Goal: Contribute content: Contribute content

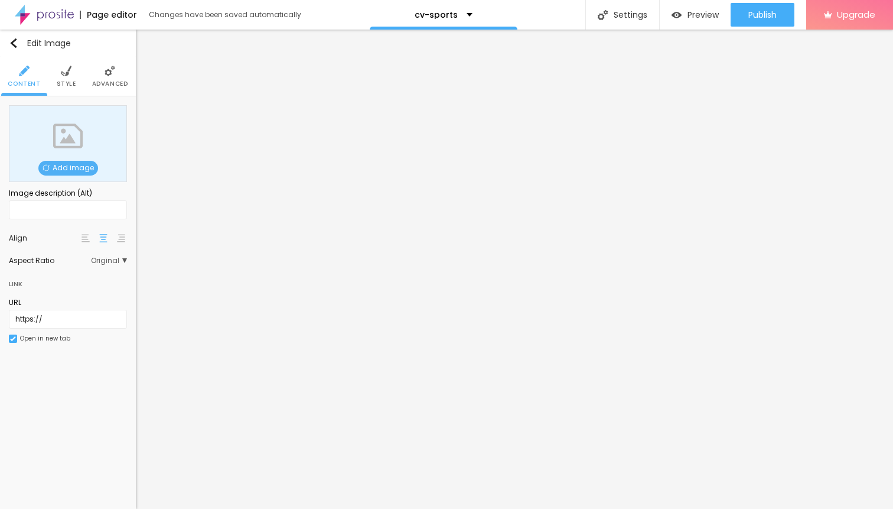
click at [77, 167] on span "Add image" at bounding box center [68, 168] width 60 height 15
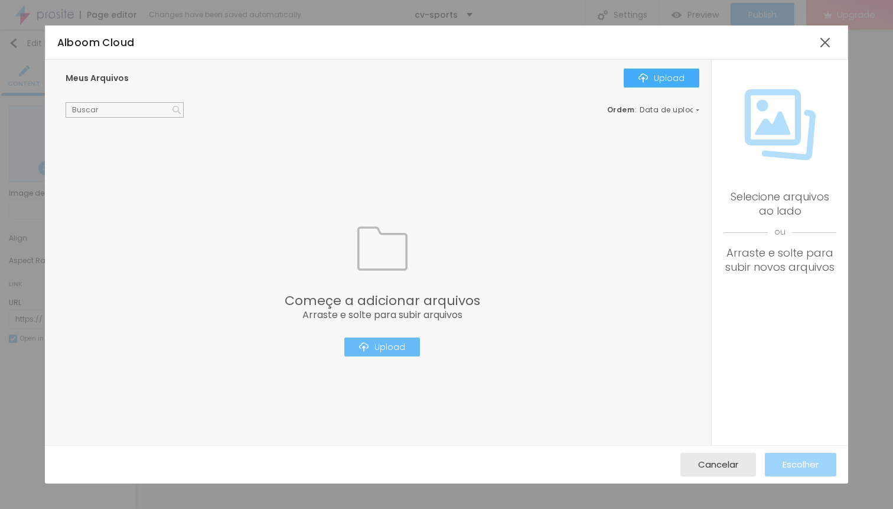
click at [397, 346] on div "Upload" at bounding box center [382, 346] width 46 height 9
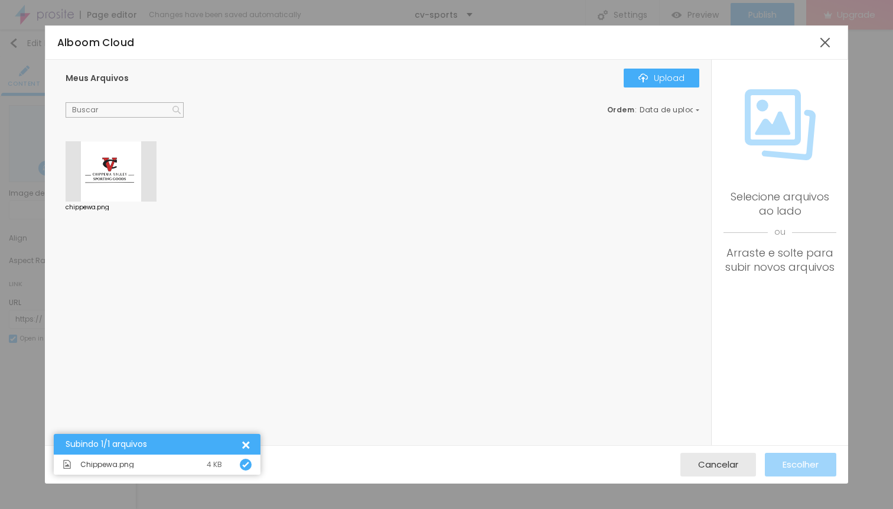
click at [100, 171] on div at bounding box center [111, 171] width 91 height 60
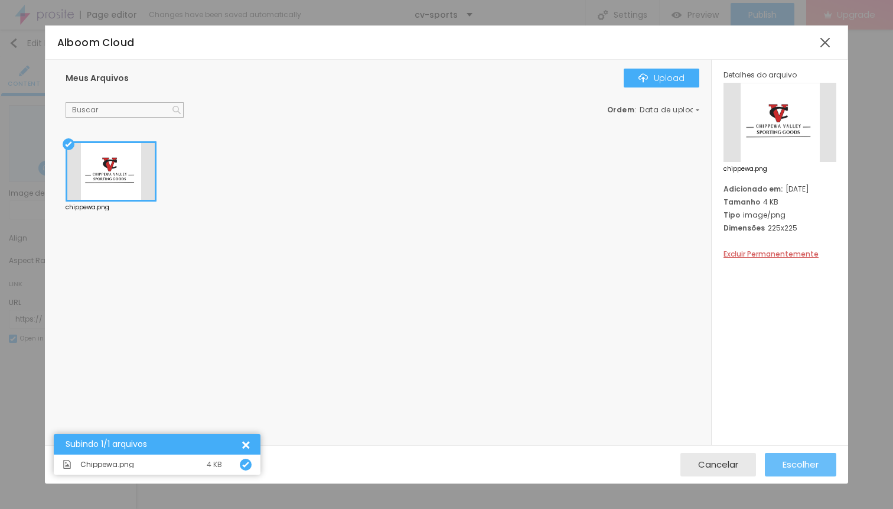
click at [804, 471] on div "Escolher" at bounding box center [801, 465] width 36 height 24
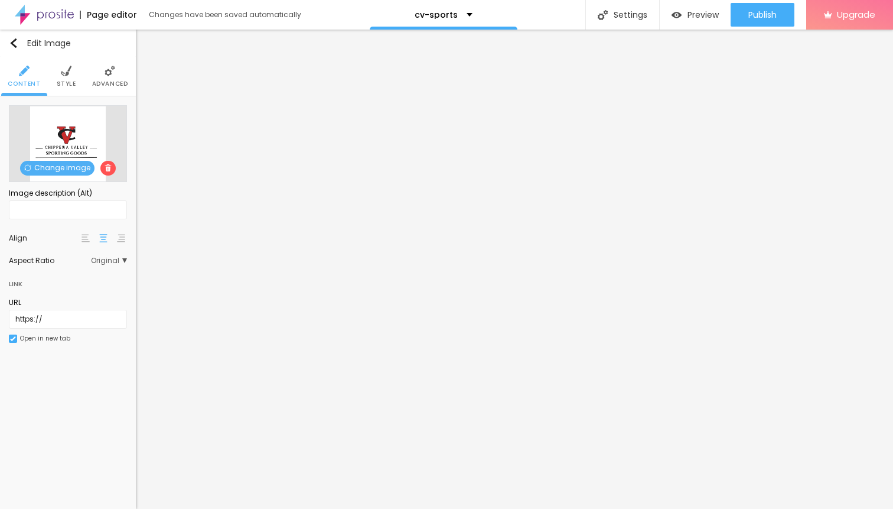
click at [67, 74] on img at bounding box center [66, 71] width 11 height 11
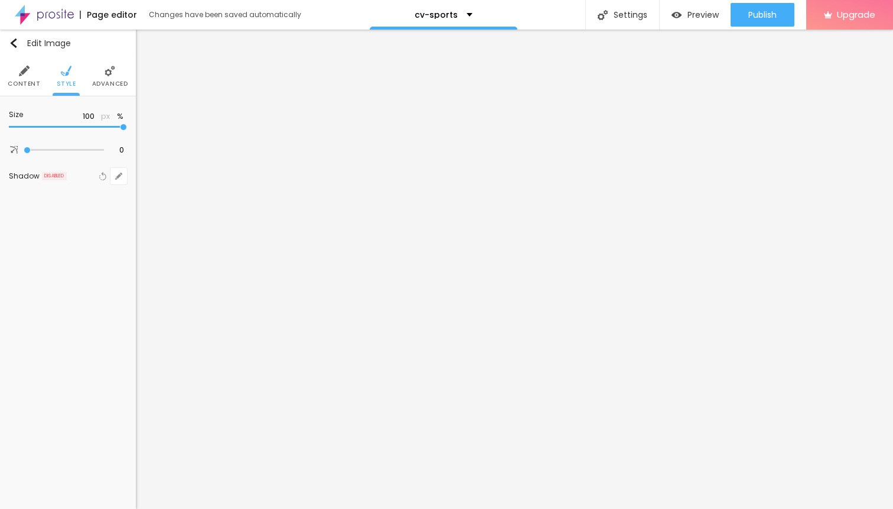
type input "95"
type input "90"
type input "85"
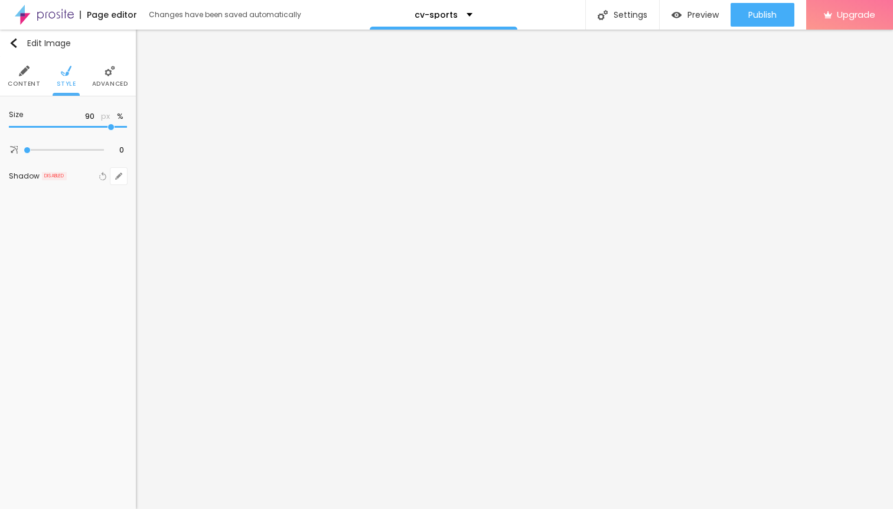
type input "85"
type input "80"
type input "75"
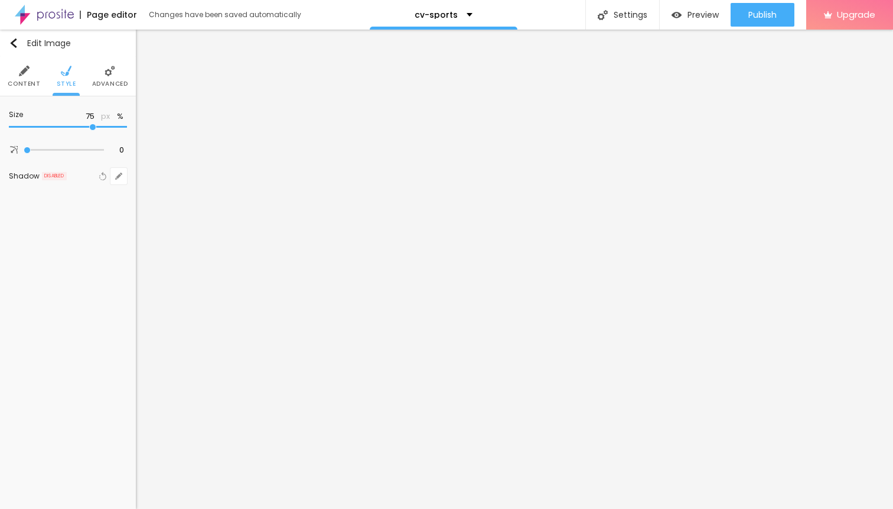
type input "70"
type input "65"
type input "60"
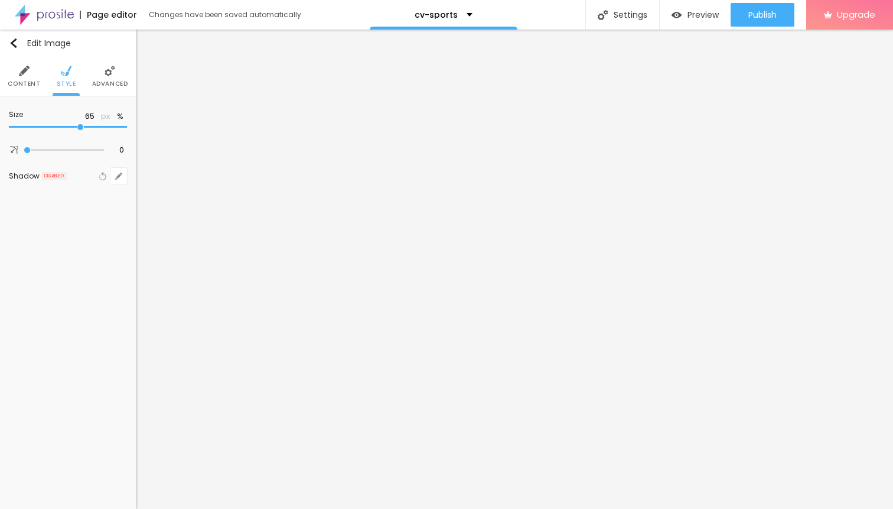
type input "60"
type input "55"
type input "50"
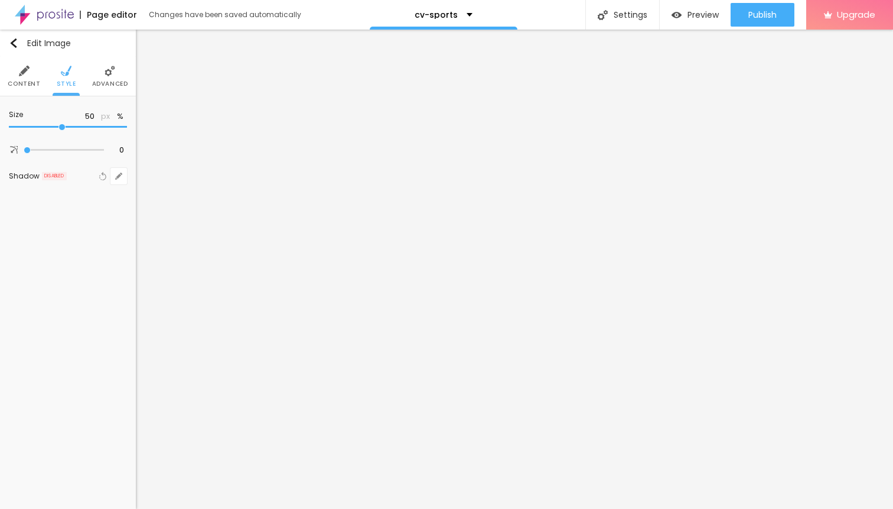
type input "45"
type input "40"
type input "35"
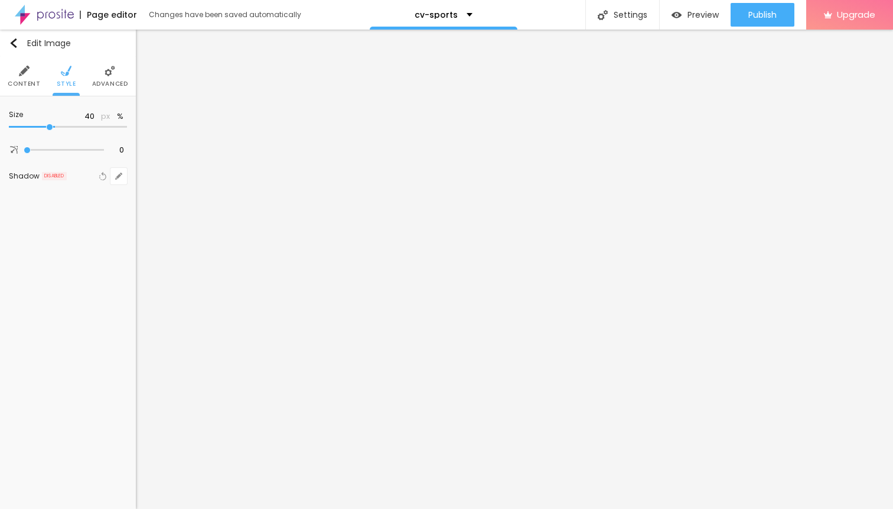
type input "35"
type input "30"
type input "25"
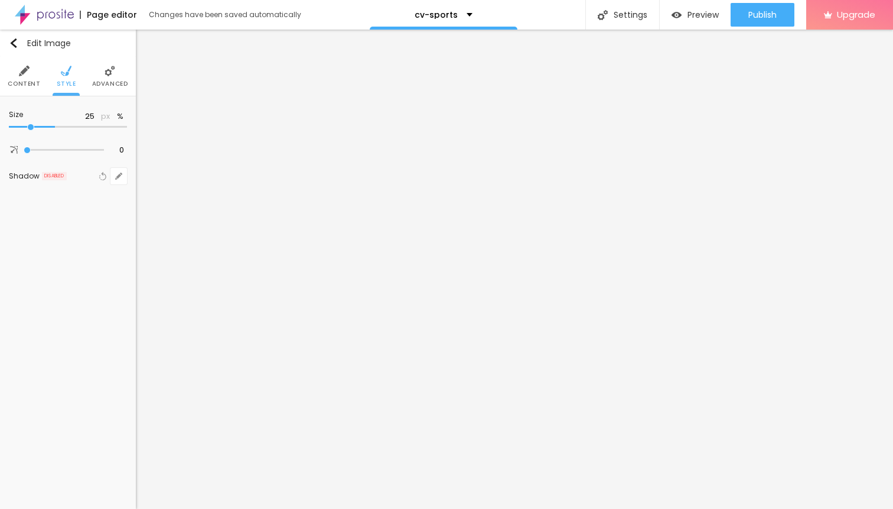
type input "20"
type input "15"
type input "10"
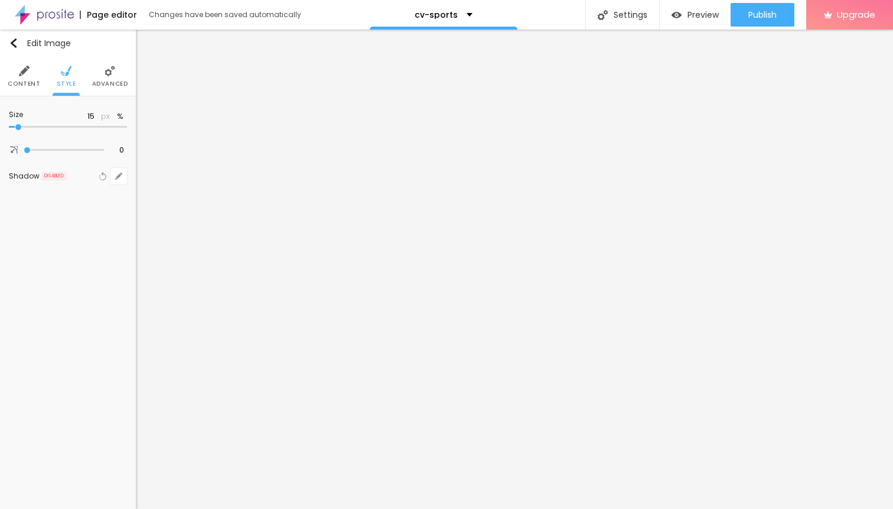
type input "10"
type input "15"
type input "20"
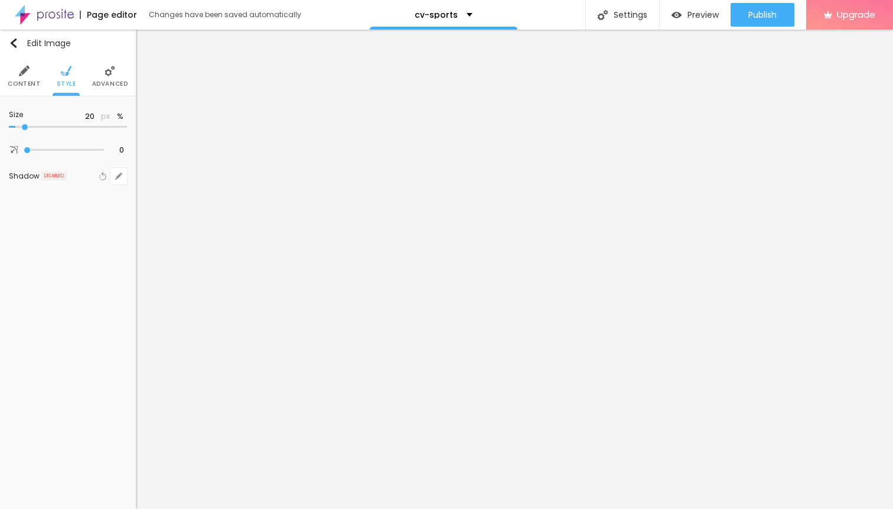
type input "25"
type input "30"
type input "35"
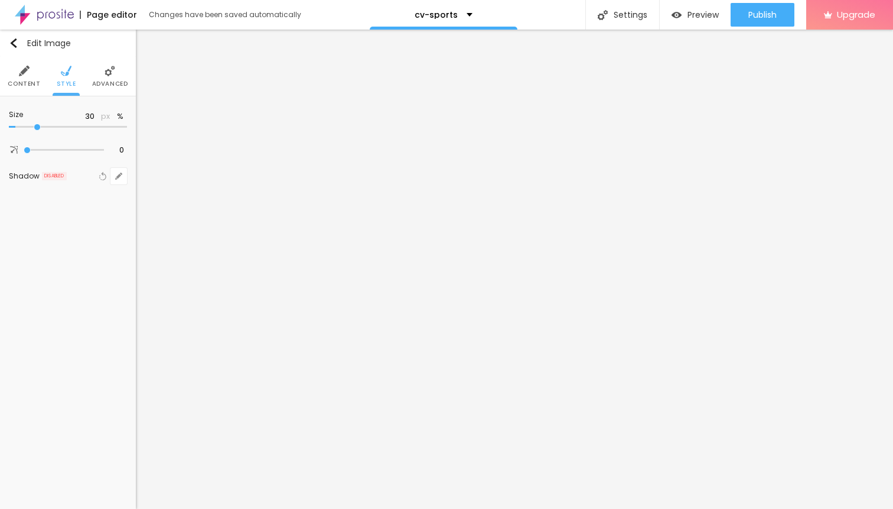
type input "35"
type input "40"
type input "45"
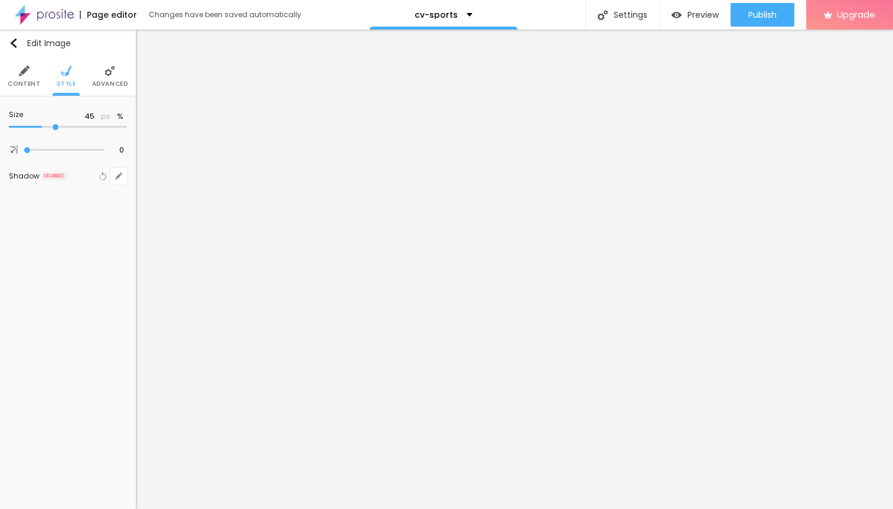
type input "50"
type input "45"
type input "40"
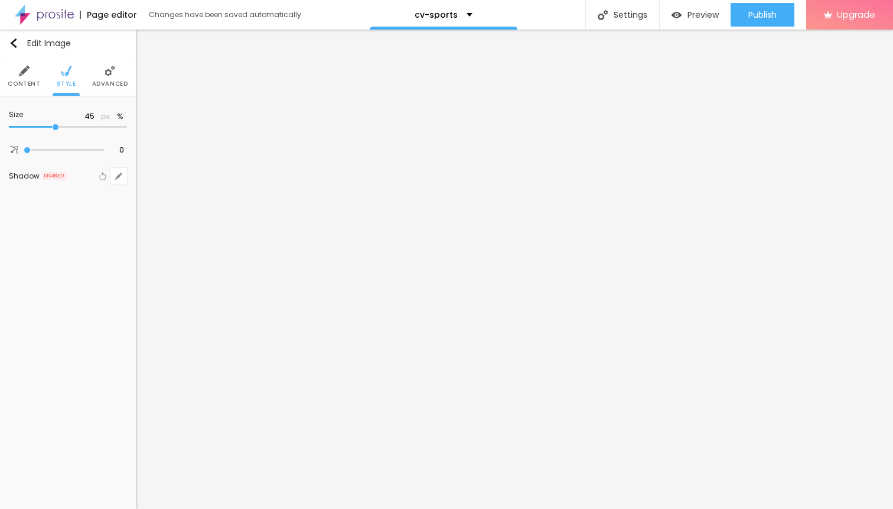
type input "40"
type input "35"
type input "30"
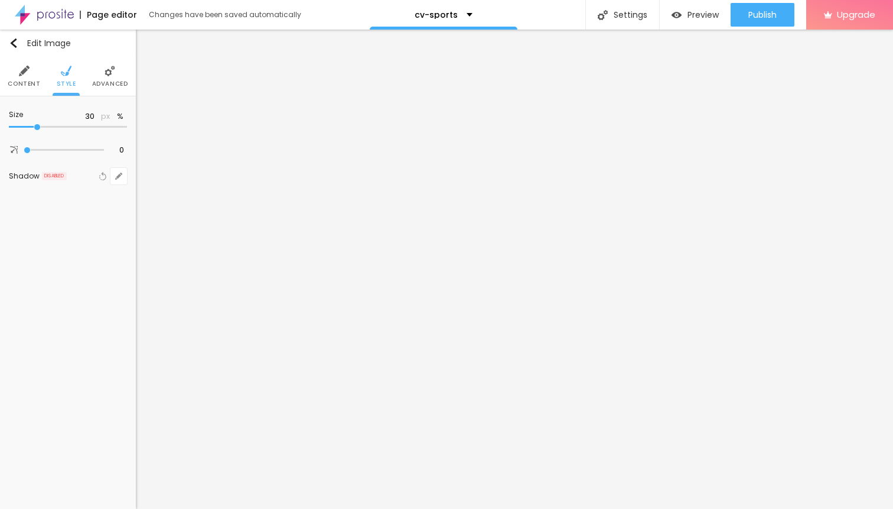
type input "25"
type input "20"
type input "15"
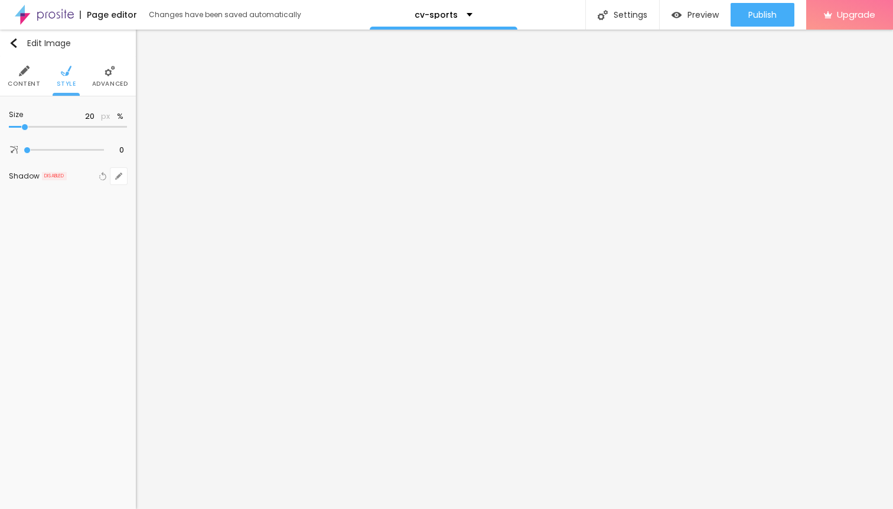
type input "15"
type input "10"
type input "15"
drag, startPoint x: 123, startPoint y: 131, endPoint x: 19, endPoint y: 128, distance: 104.6
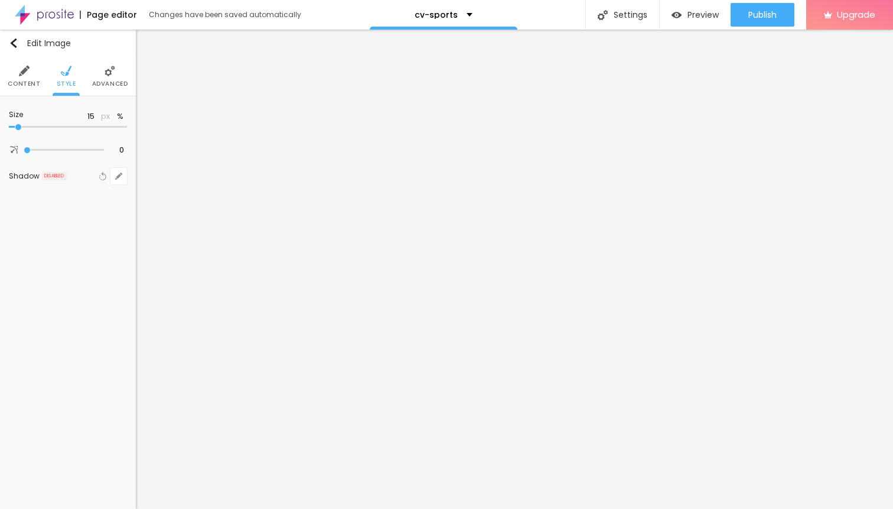
type input "15"
click at [19, 128] on input "range" at bounding box center [68, 127] width 118 height 6
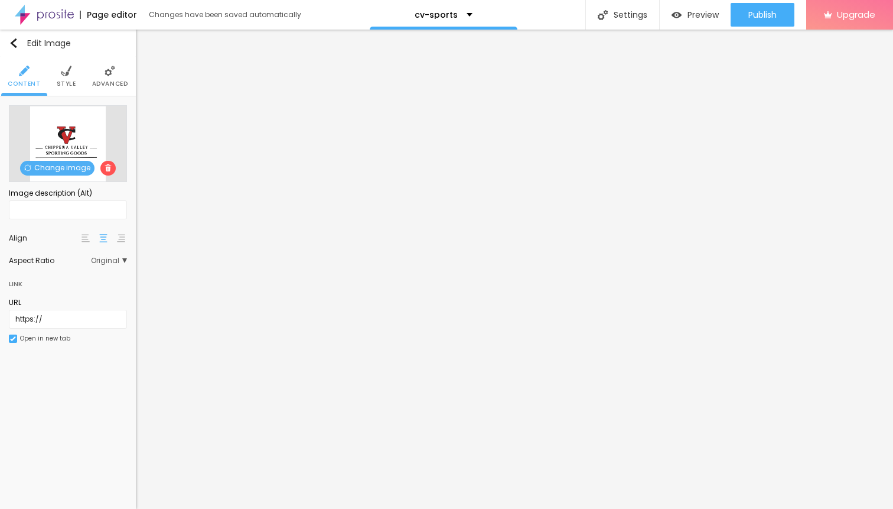
click at [67, 78] on li "Style" at bounding box center [66, 76] width 19 height 39
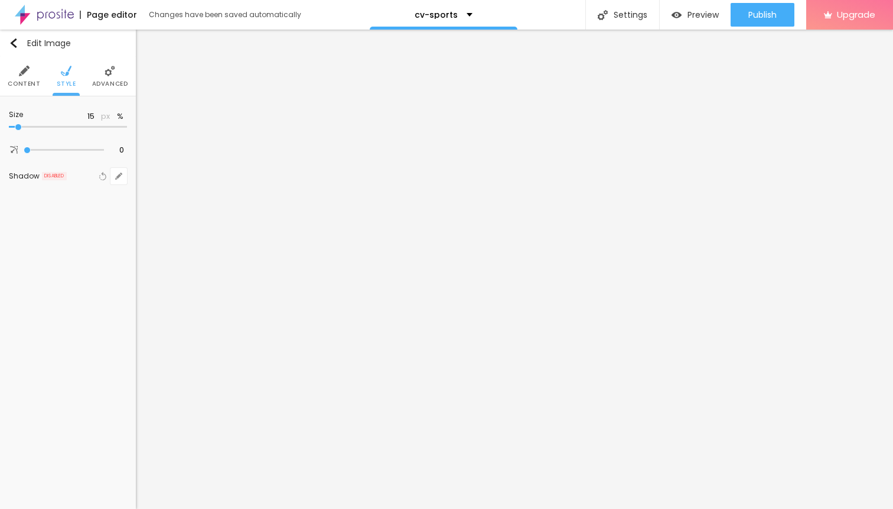
type input "20"
click at [23, 130] on input "range" at bounding box center [68, 127] width 118 height 6
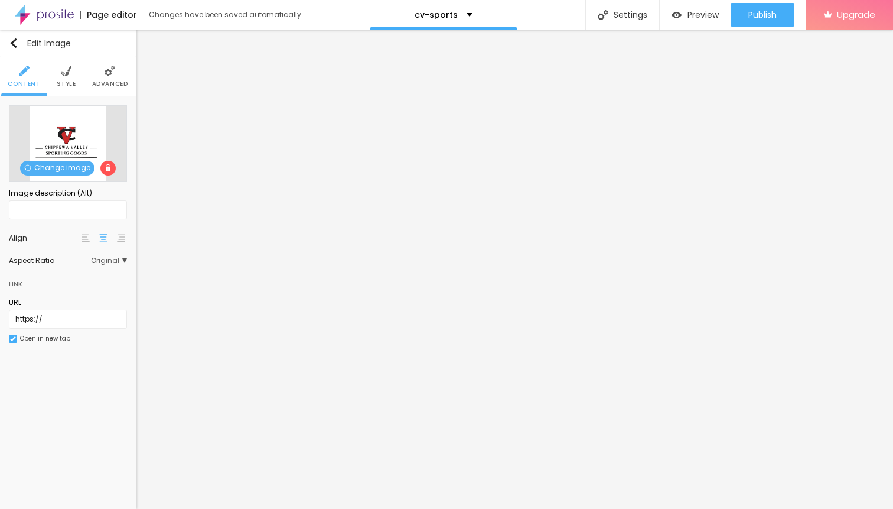
click at [70, 80] on li "Style" at bounding box center [66, 76] width 19 height 39
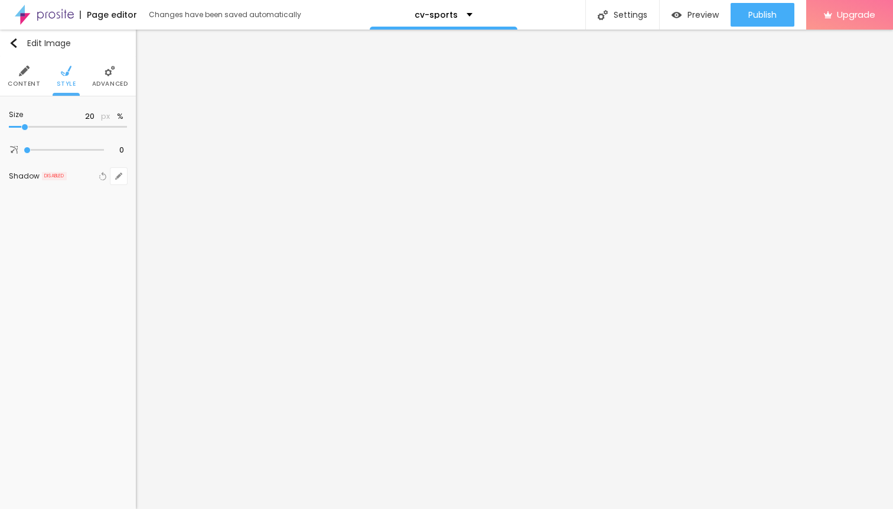
type input "15"
type input "20"
click at [22, 130] on input "range" at bounding box center [68, 127] width 118 height 6
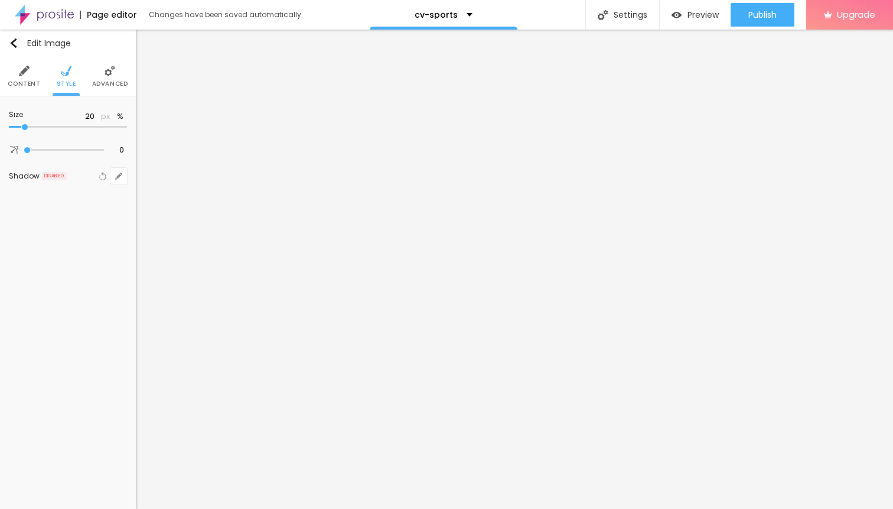
type input "15"
click at [20, 130] on input "range" at bounding box center [68, 127] width 118 height 6
type input "10"
drag, startPoint x: 20, startPoint y: 130, endPoint x: 14, endPoint y: 131, distance: 5.9
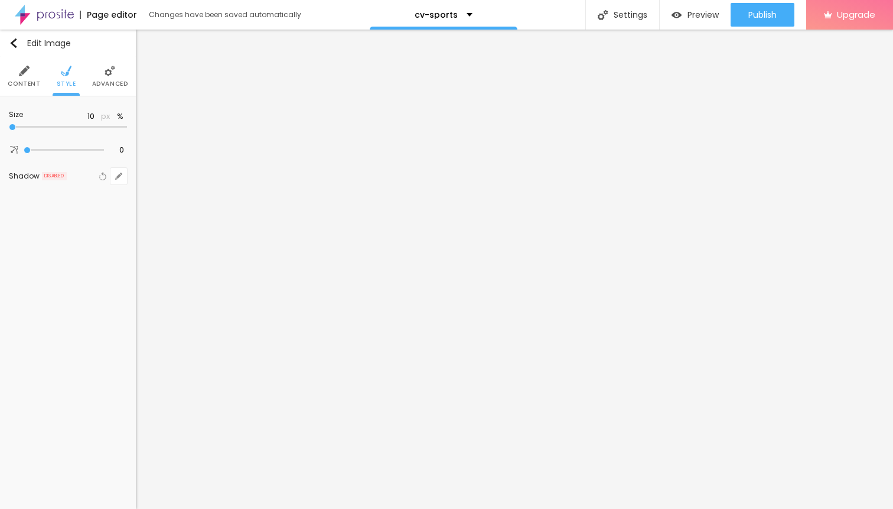
type input "10"
click at [14, 130] on input "range" at bounding box center [68, 127] width 118 height 6
type input "15"
click at [18, 130] on input "range" at bounding box center [68, 127] width 118 height 6
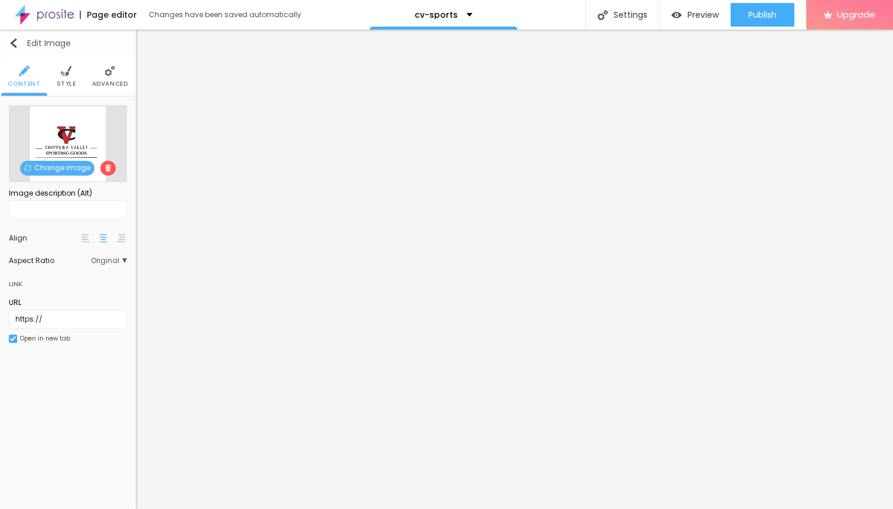
click at [14, 47] on img "button" at bounding box center [13, 42] width 9 height 9
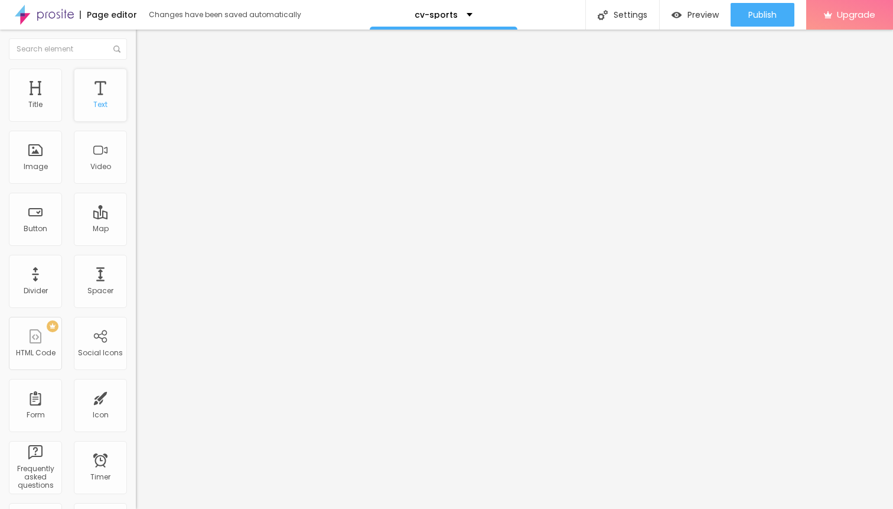
click at [100, 93] on div "Text" at bounding box center [100, 95] width 53 height 53
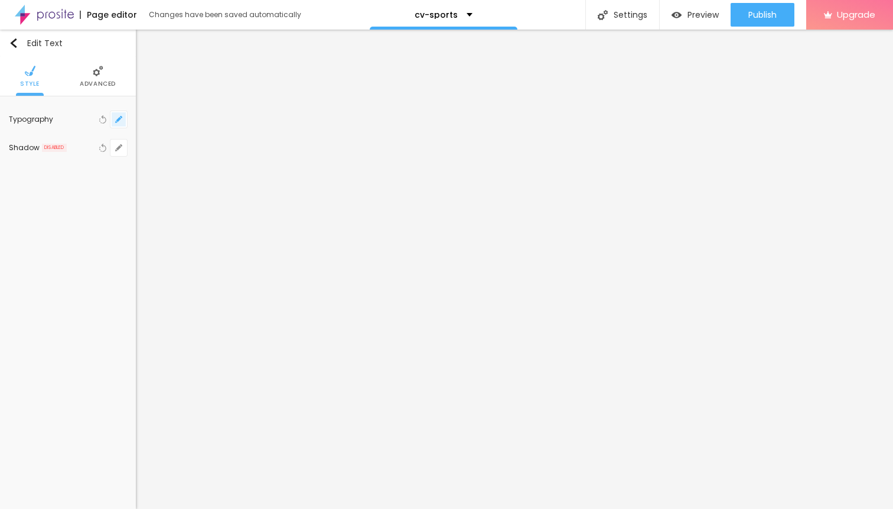
click at [118, 119] on icon "button" at bounding box center [118, 119] width 5 height 5
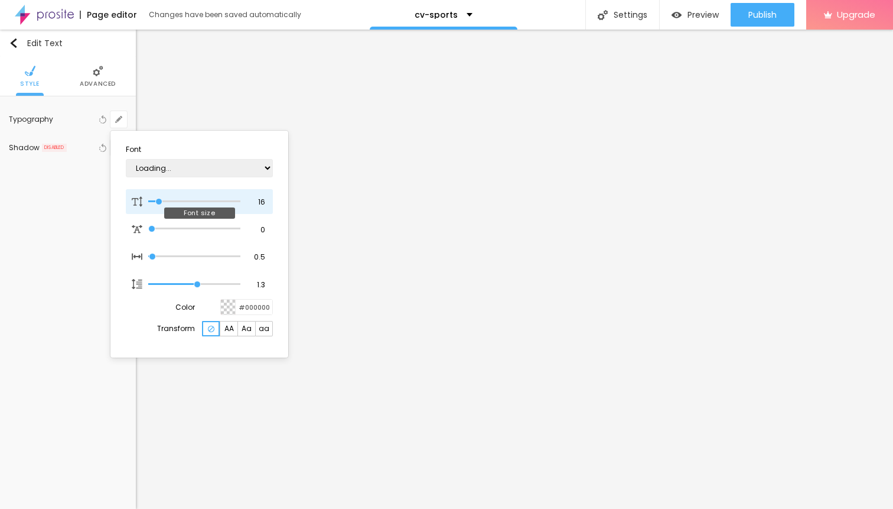
type input "1"
type input "17"
type input "1"
type input "18"
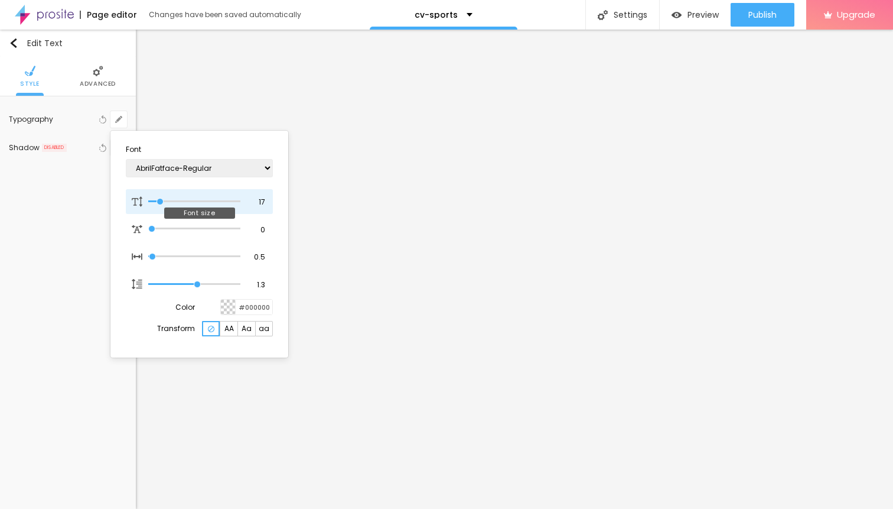
type input "18"
type input "1"
type input "19"
type input "1"
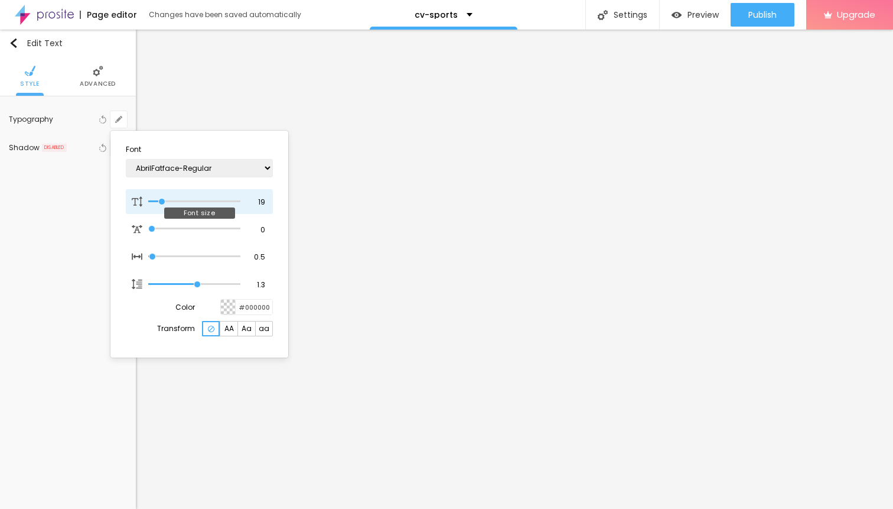
type input "20"
type input "1"
type input "21"
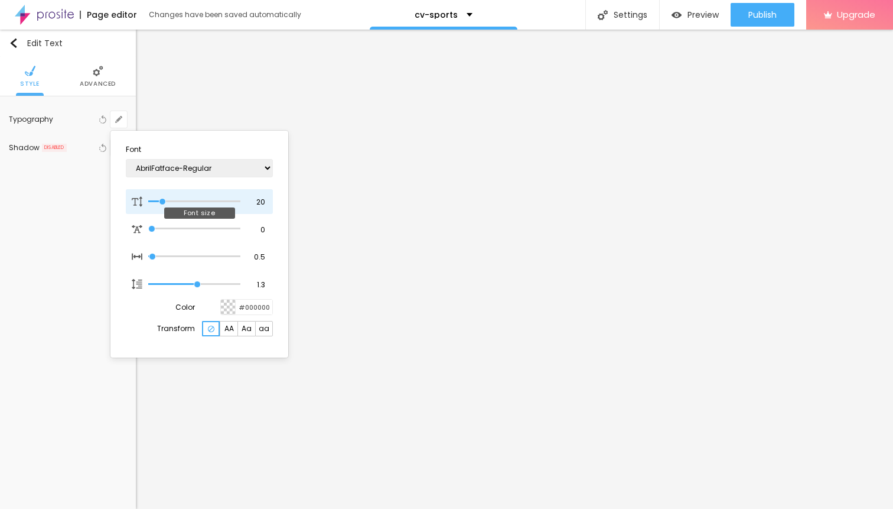
type input "1"
type input "22"
type input "1"
type input "23"
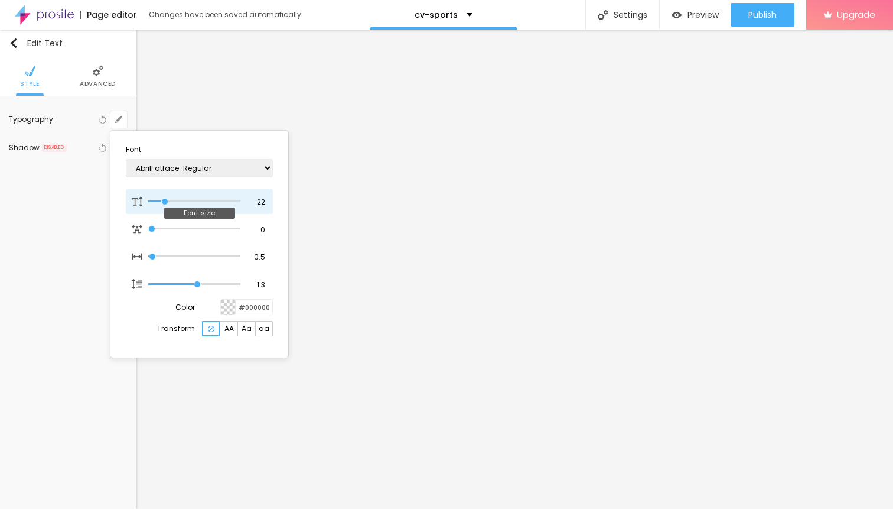
type input "23"
type input "1"
type input "24"
type input "1"
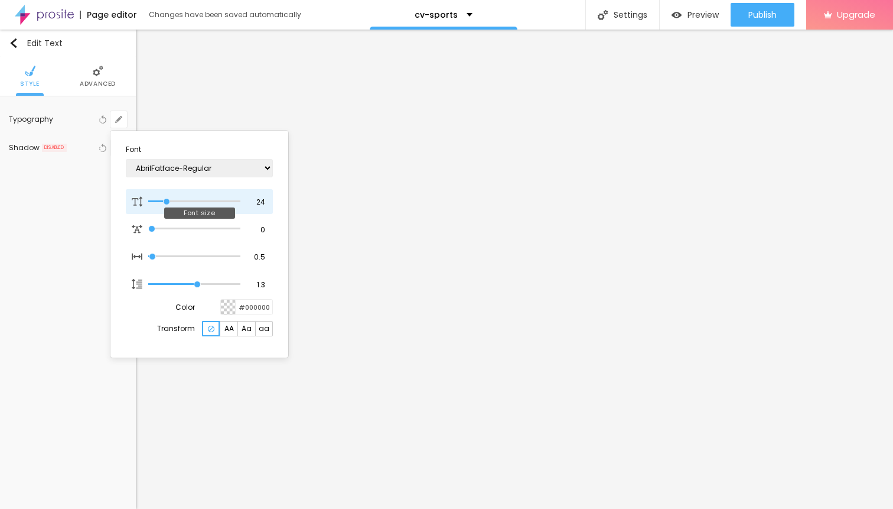
type input "25"
type input "1"
drag, startPoint x: 160, startPoint y: 203, endPoint x: 168, endPoint y: 203, distance: 8.3
type input "25"
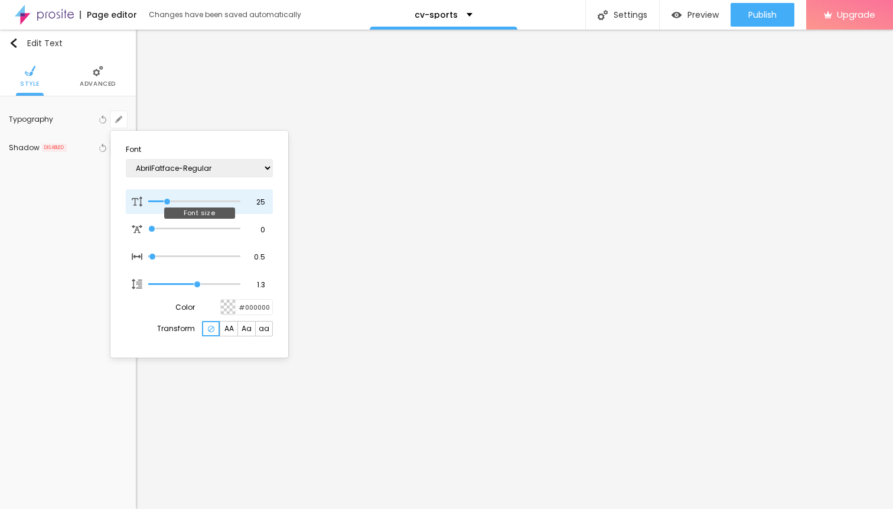
click at [168, 203] on input "range" at bounding box center [194, 202] width 92 height 6
type input "1"
click at [652, 170] on div at bounding box center [446, 254] width 893 height 509
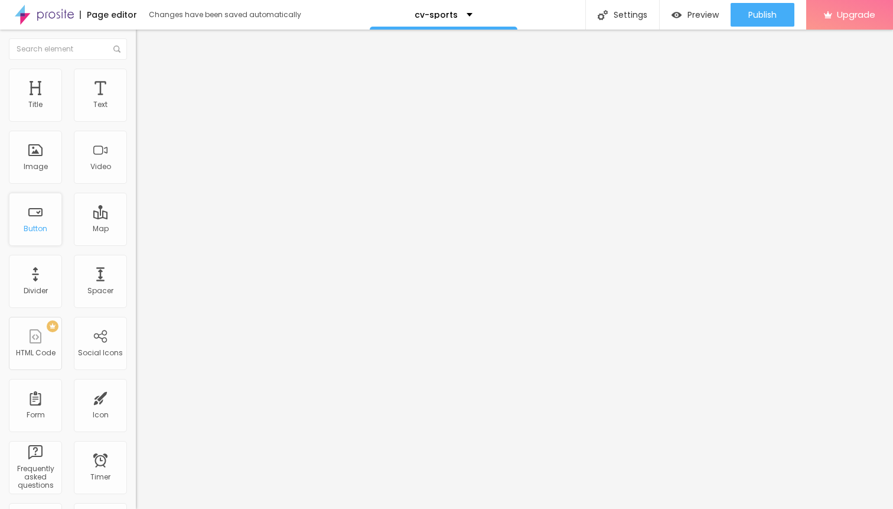
click at [32, 224] on div "Button" at bounding box center [35, 219] width 53 height 53
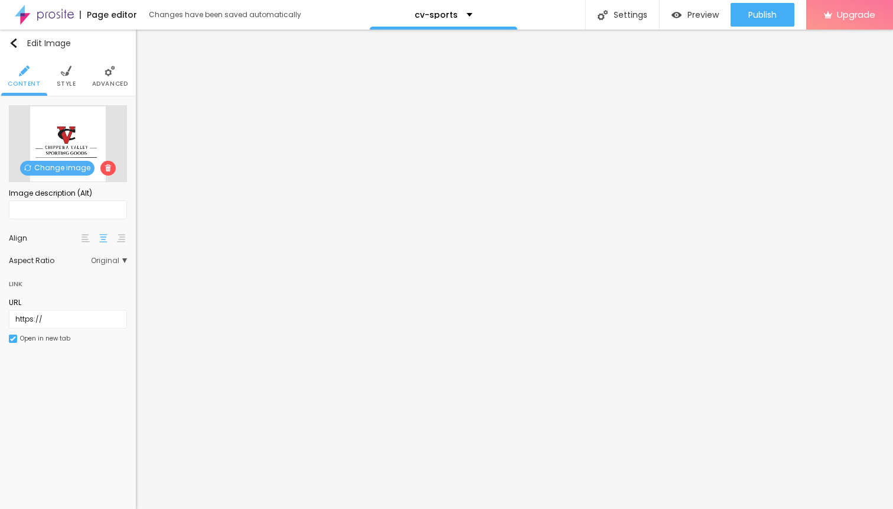
click at [67, 85] on span "Style" at bounding box center [66, 84] width 19 height 6
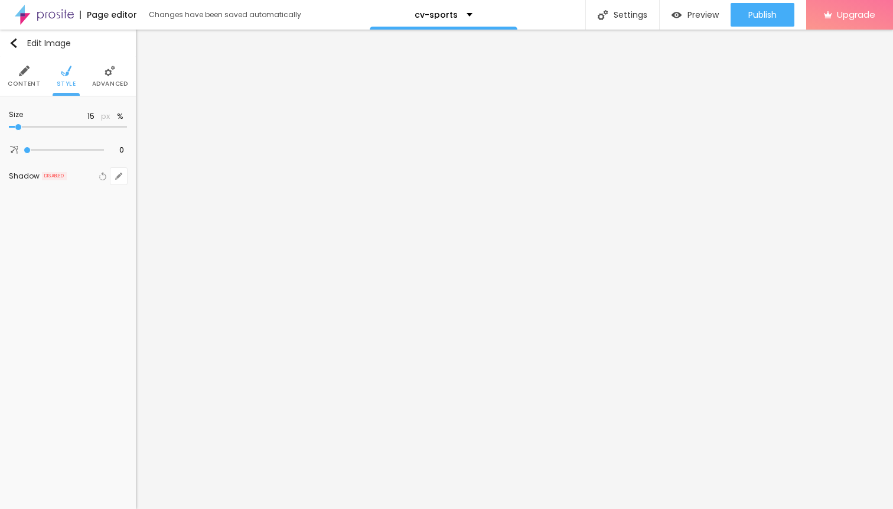
type input "10"
click at [15, 130] on input "range" at bounding box center [68, 127] width 118 height 6
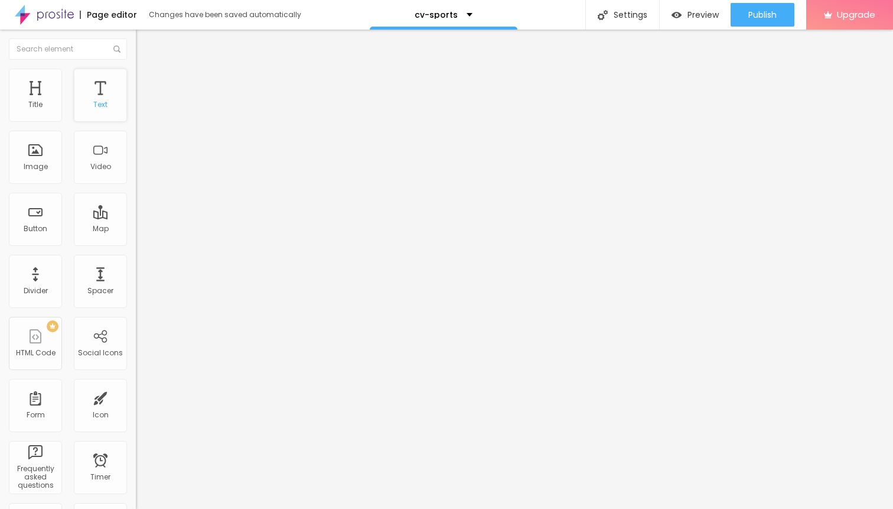
click at [102, 95] on div "Text" at bounding box center [100, 95] width 53 height 53
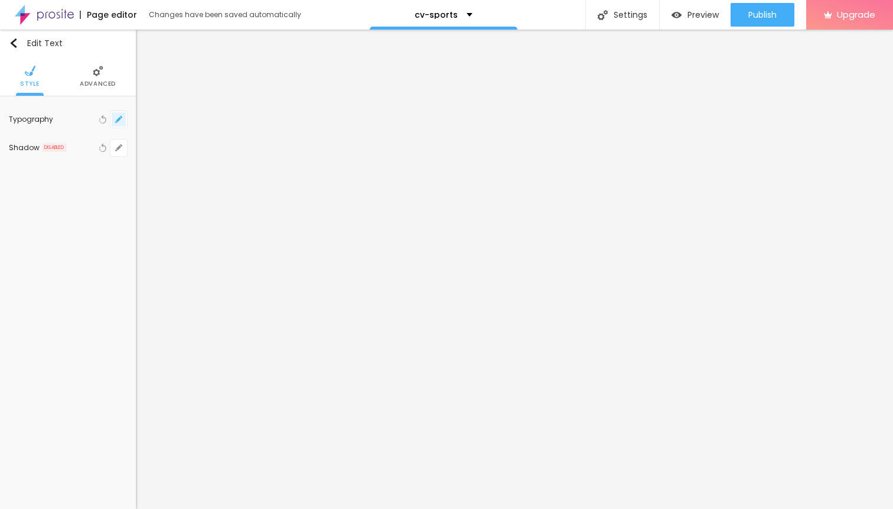
click at [118, 117] on icon "button" at bounding box center [118, 119] width 7 height 7
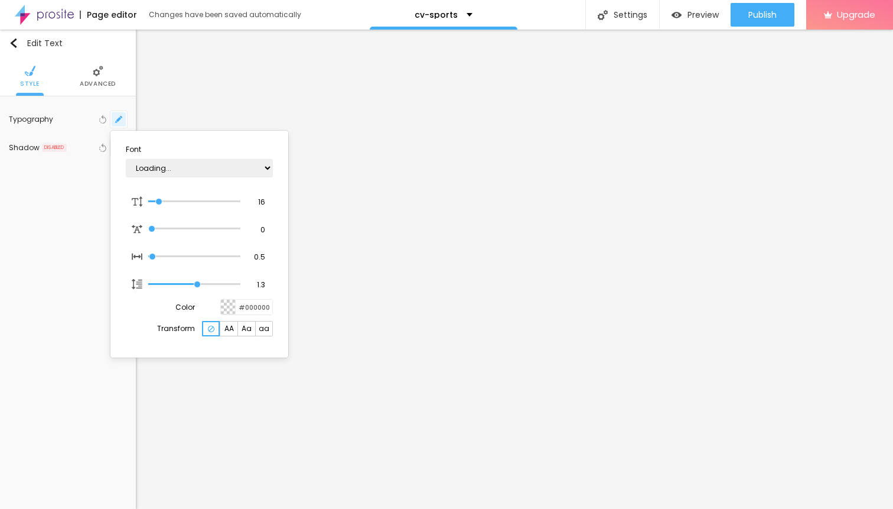
type input "1"
type input "18"
type input "1"
type input "19"
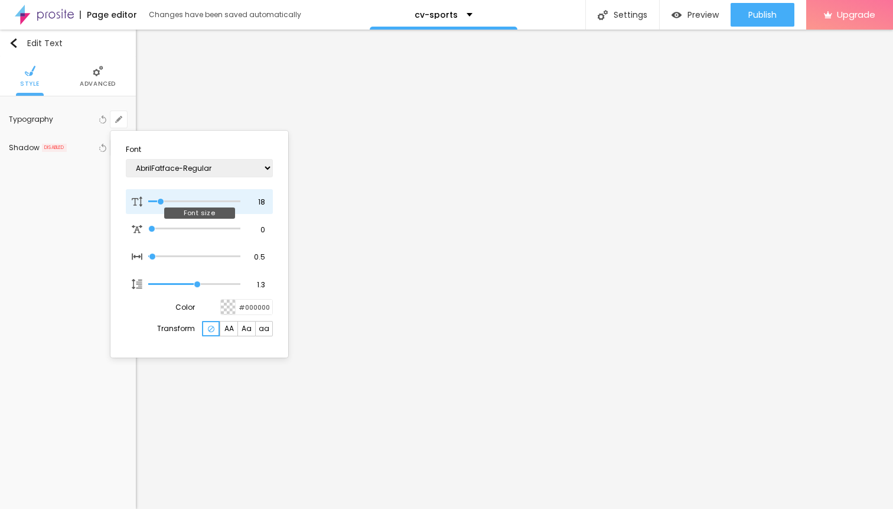
type input "19"
type input "1"
type input "20"
type input "1"
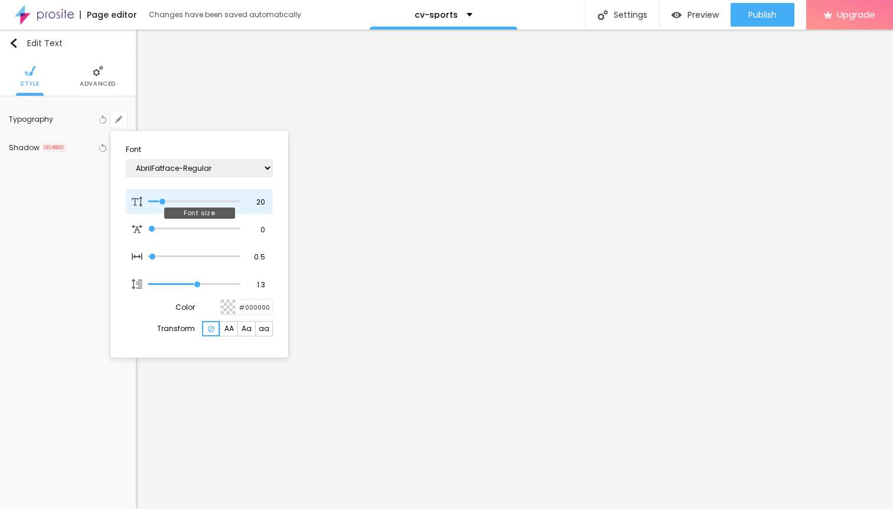
type input "21"
type input "1"
type input "22"
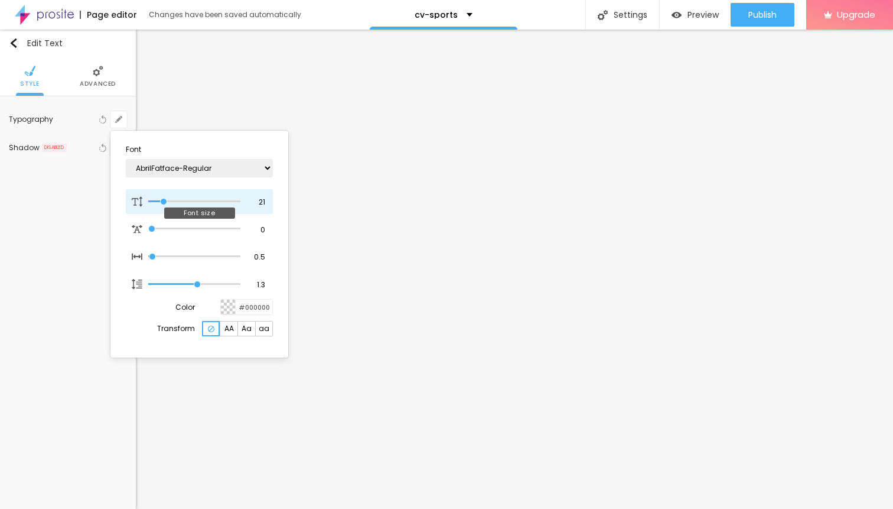
type input "1"
type input "23"
type input "1"
type input "24"
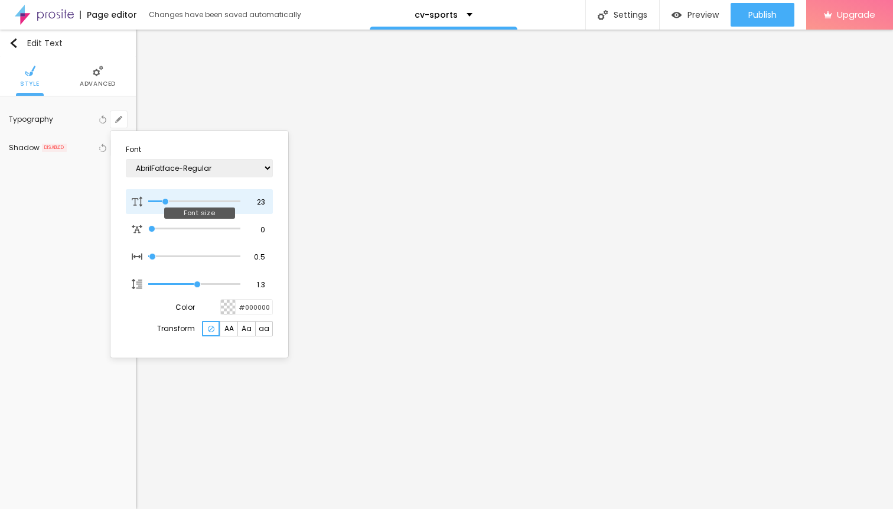
type input "24"
type input "1"
type input "25"
type input "1"
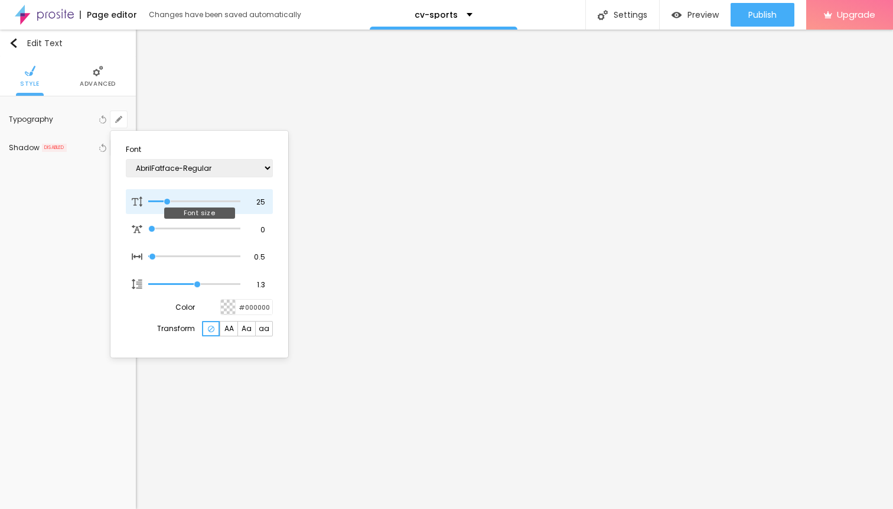
type input "25"
click at [167, 203] on input "range" at bounding box center [194, 202] width 92 height 6
type input "1"
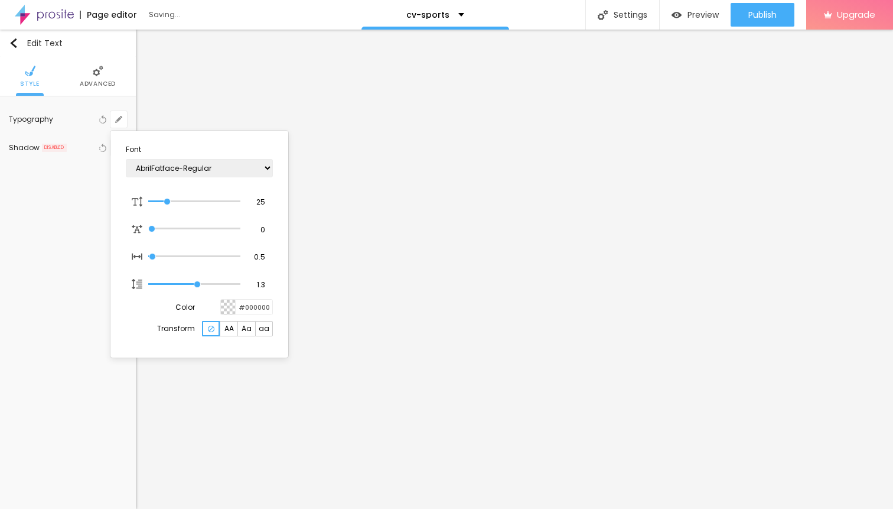
click at [500, 435] on div at bounding box center [446, 254] width 893 height 509
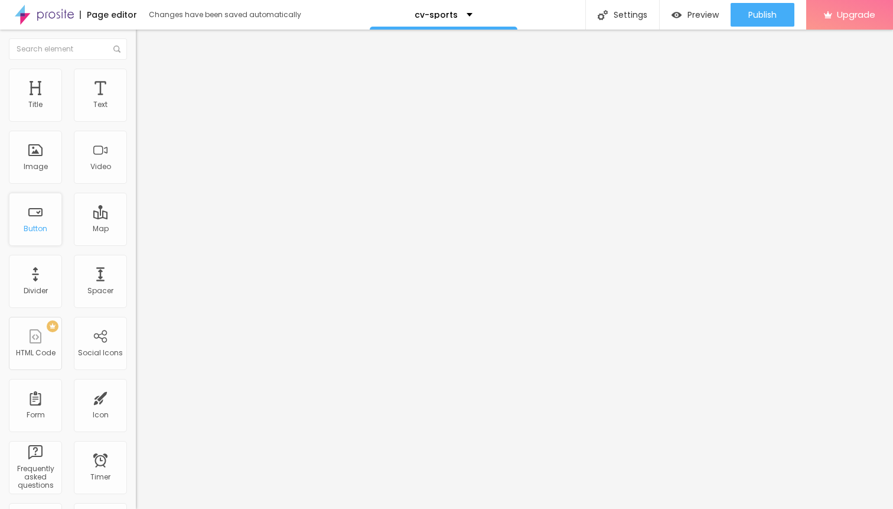
click at [40, 222] on div "Button" at bounding box center [35, 219] width 53 height 53
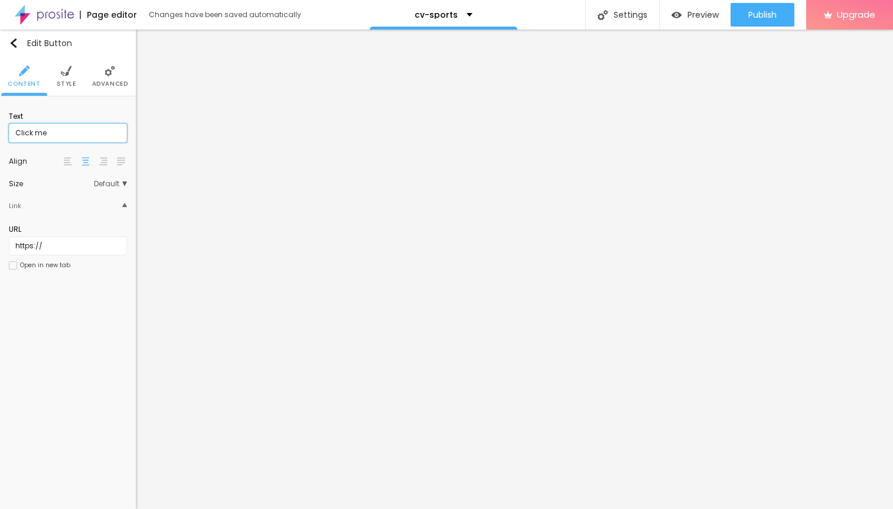
drag, startPoint x: 57, startPoint y: 136, endPoint x: 5, endPoint y: 136, distance: 52.0
click at [9, 136] on input "Click me" at bounding box center [68, 132] width 118 height 19
paste input "→ VIEW DOCUMENT HERE"
type input "→ VIEW DOCUMENT HERE"
drag, startPoint x: 47, startPoint y: 252, endPoint x: 0, endPoint y: 251, distance: 46.7
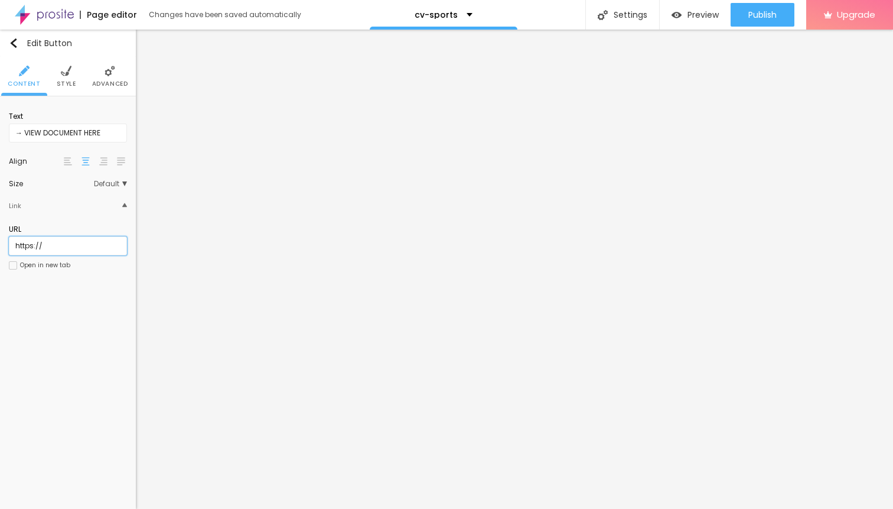
click at [9, 251] on input "https://" at bounding box center [68, 245] width 118 height 19
paste input "[URL][DOMAIN_NAME]"
type input "[URL][DOMAIN_NAME]"
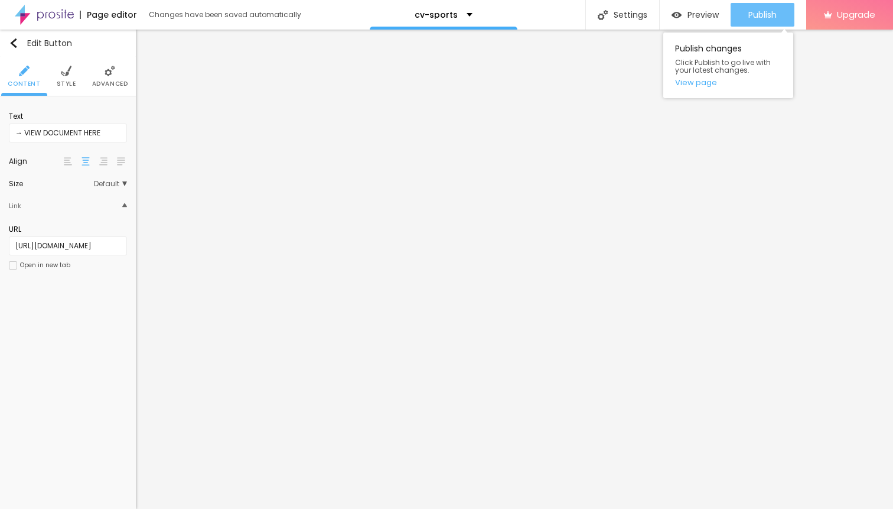
click at [762, 17] on span "Publish" at bounding box center [763, 14] width 28 height 9
